Goal: Information Seeking & Learning: Learn about a topic

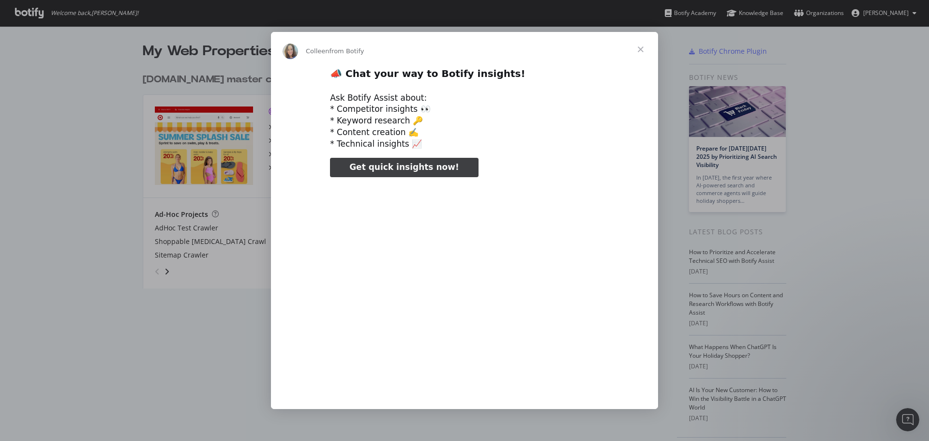
type input "79566"
click at [642, 51] on span "Close" at bounding box center [640, 49] width 35 height 35
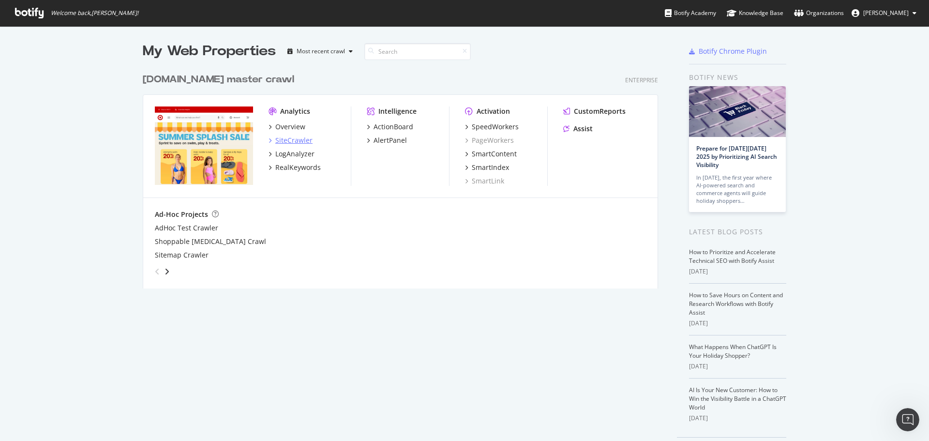
click at [270, 139] on div "SiteCrawler" at bounding box center [291, 140] width 44 height 10
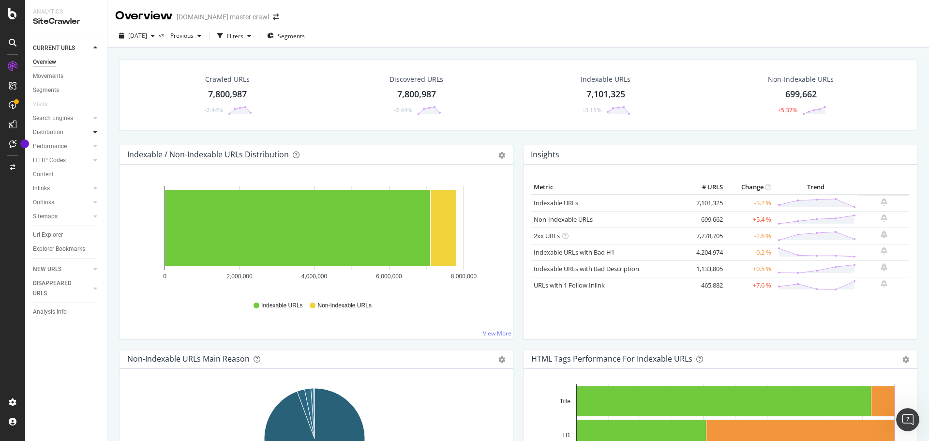
click at [91, 131] on div at bounding box center [95, 132] width 10 height 10
click at [90, 199] on link "Performance" at bounding box center [62, 202] width 58 height 10
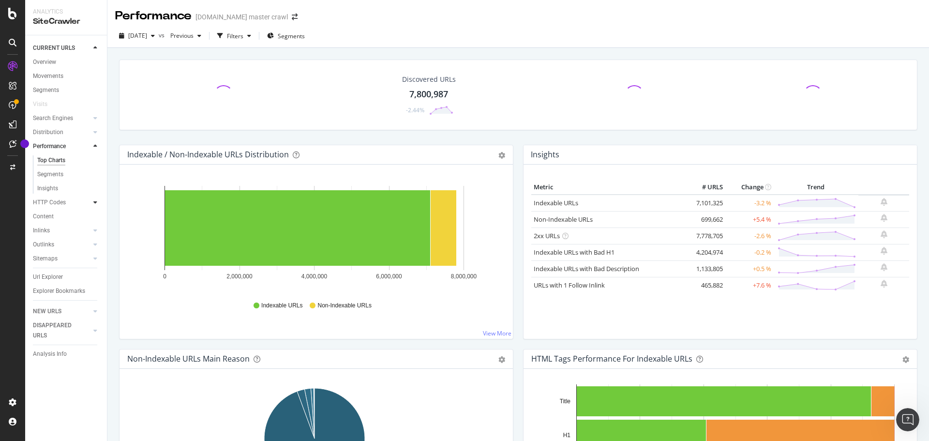
click at [92, 203] on div at bounding box center [95, 202] width 10 height 10
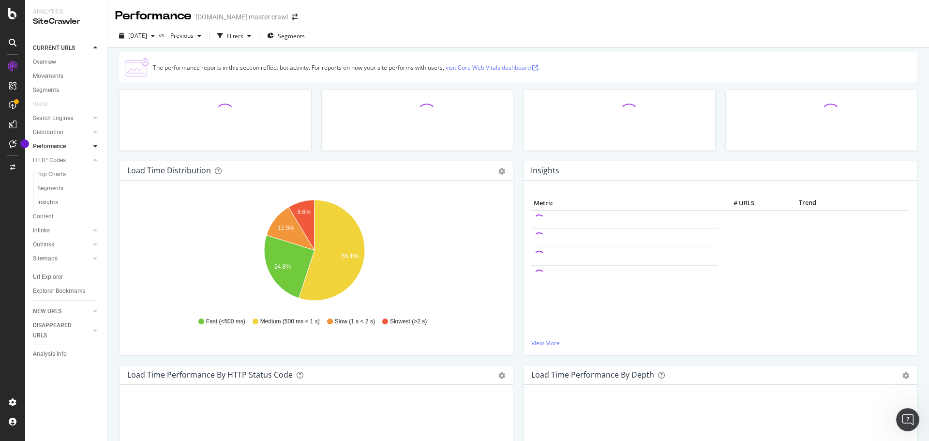
click at [89, 149] on div at bounding box center [86, 146] width 10 height 10
click at [95, 147] on icon at bounding box center [95, 146] width 4 height 6
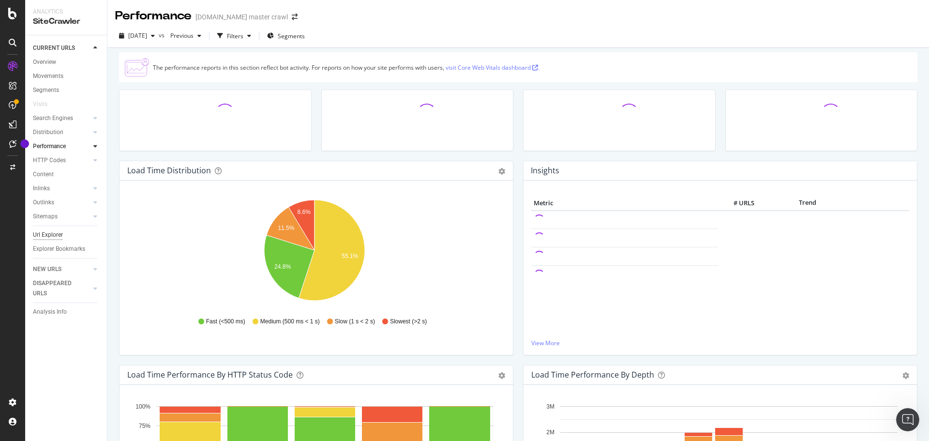
click at [54, 236] on div "Url Explorer" at bounding box center [48, 235] width 30 height 10
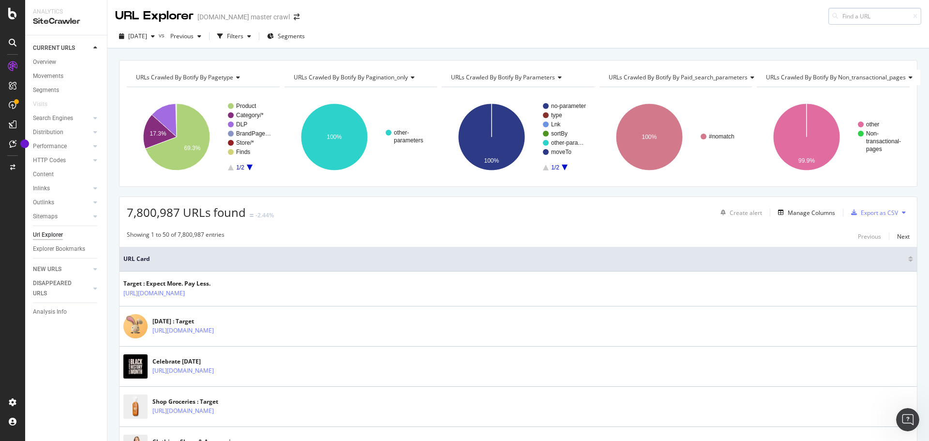
click at [837, 20] on input at bounding box center [874, 16] width 93 height 17
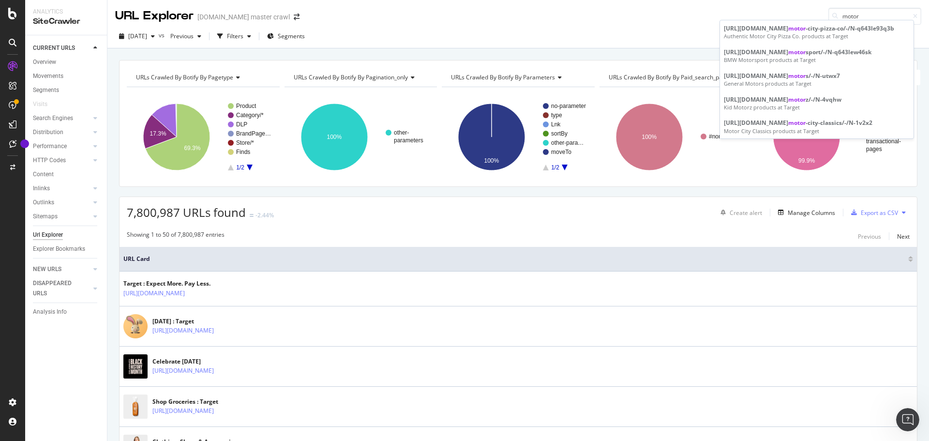
type input "motor"
click at [849, 3] on div "URL Explorer [DOMAIN_NAME] master crawl motor" at bounding box center [517, 12] width 821 height 25
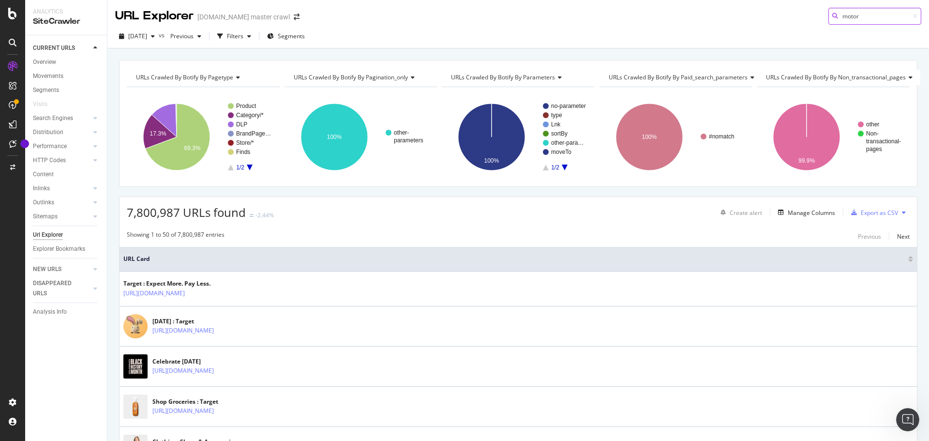
click at [843, 15] on input "motor" at bounding box center [874, 16] width 93 height 17
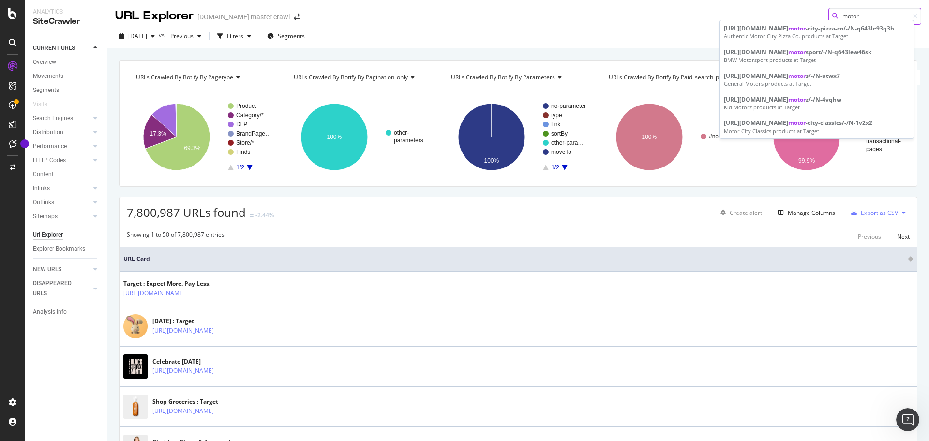
click at [843, 15] on input "motor" at bounding box center [874, 16] width 93 height 17
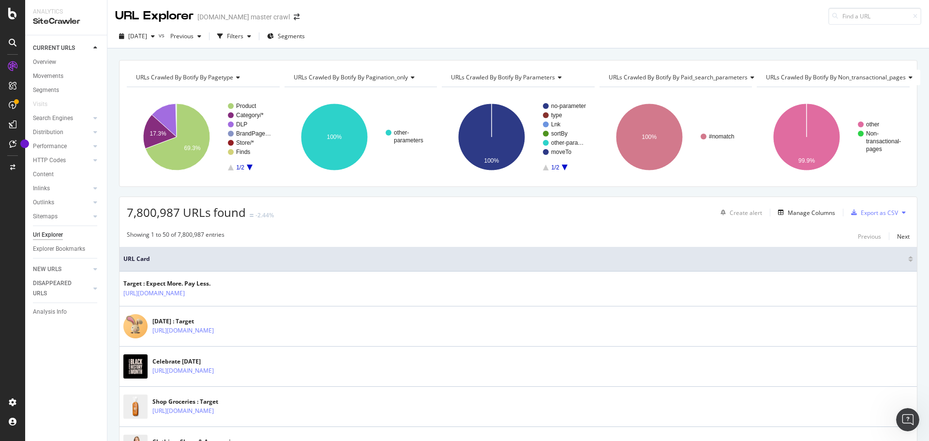
click at [636, 27] on div "[DATE] vs Previous Filters Segments" at bounding box center [517, 37] width 821 height 24
